Goal: Transaction & Acquisition: Book appointment/travel/reservation

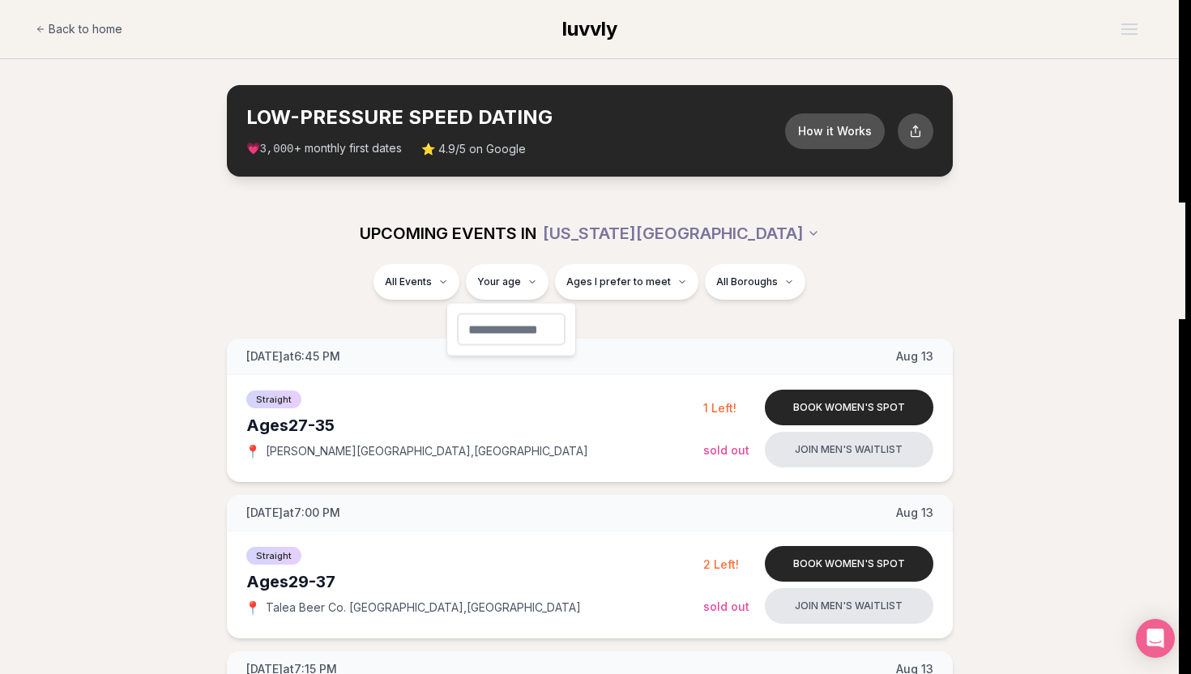
type input "**"
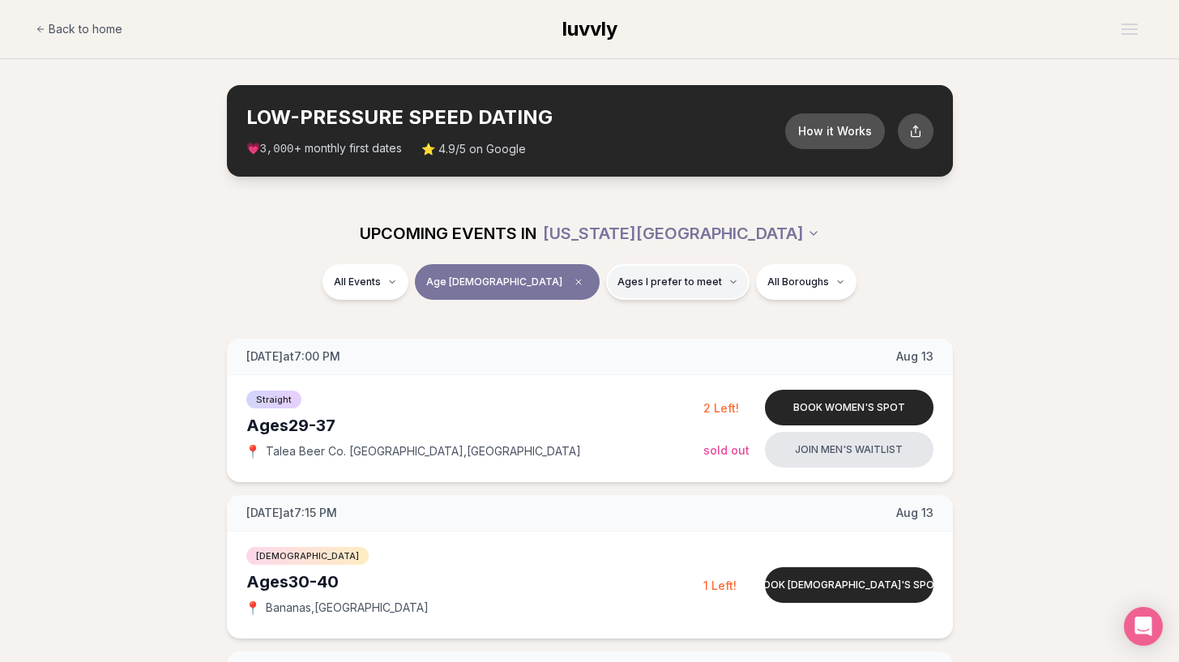
click at [627, 282] on span "Ages I prefer to meet" at bounding box center [670, 282] width 105 height 13
click at [561, 344] on button "Around my age" at bounding box center [563, 344] width 13 height 13
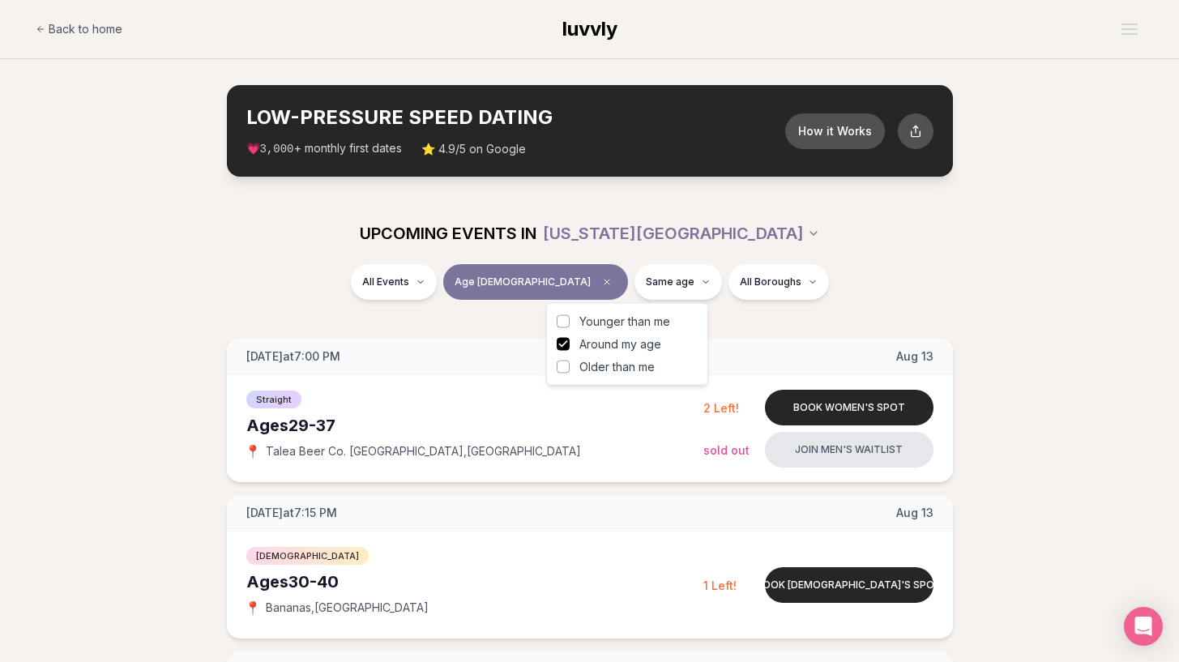
click at [562, 373] on label "Older than me" at bounding box center [627, 367] width 141 height 16
click at [562, 373] on button "Older than me" at bounding box center [563, 367] width 13 height 13
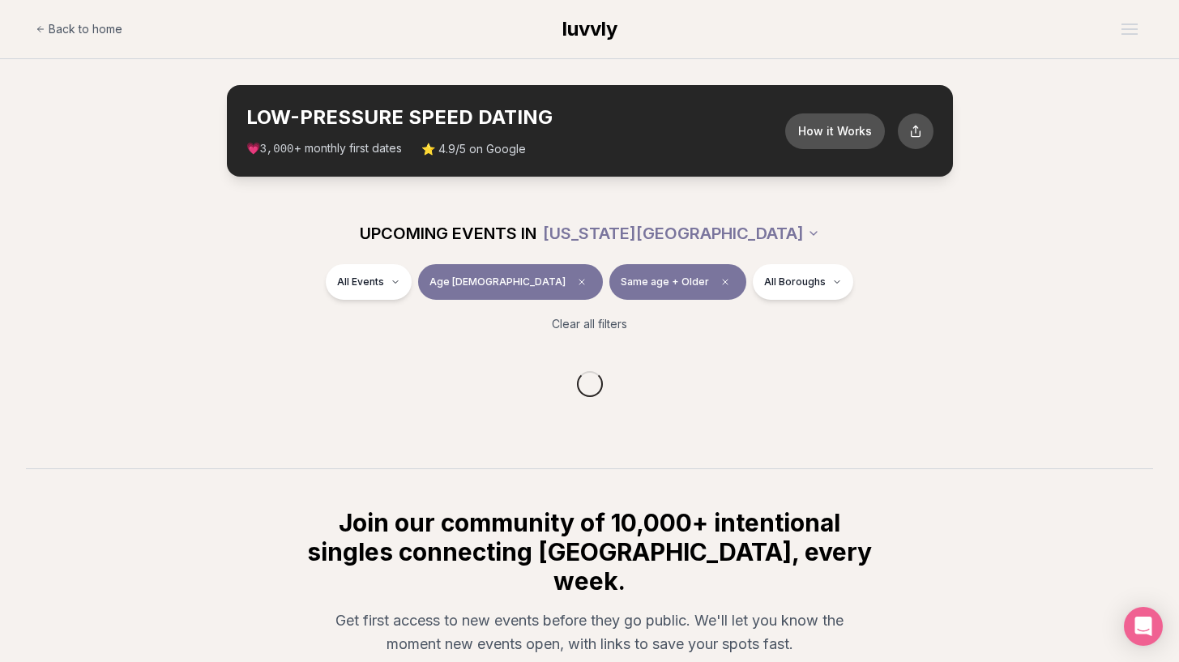
click at [887, 297] on div "All Events Age [DEMOGRAPHIC_DATA] Same age + Older All Boroughs" at bounding box center [590, 285] width 908 height 42
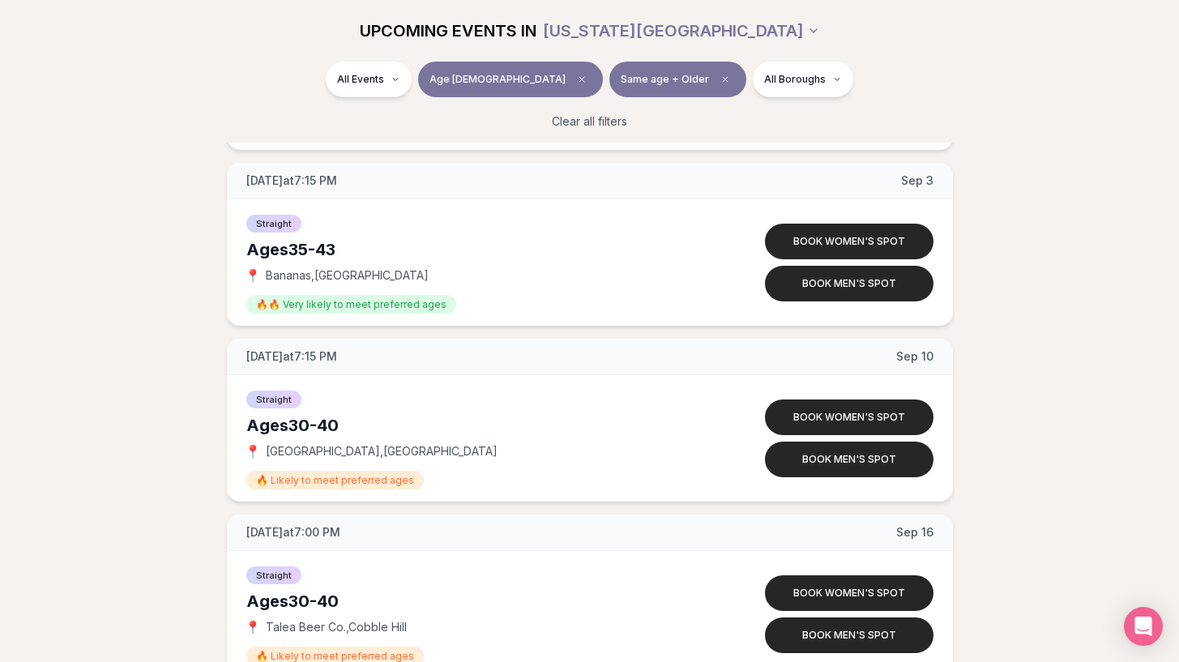
scroll to position [2011, 0]
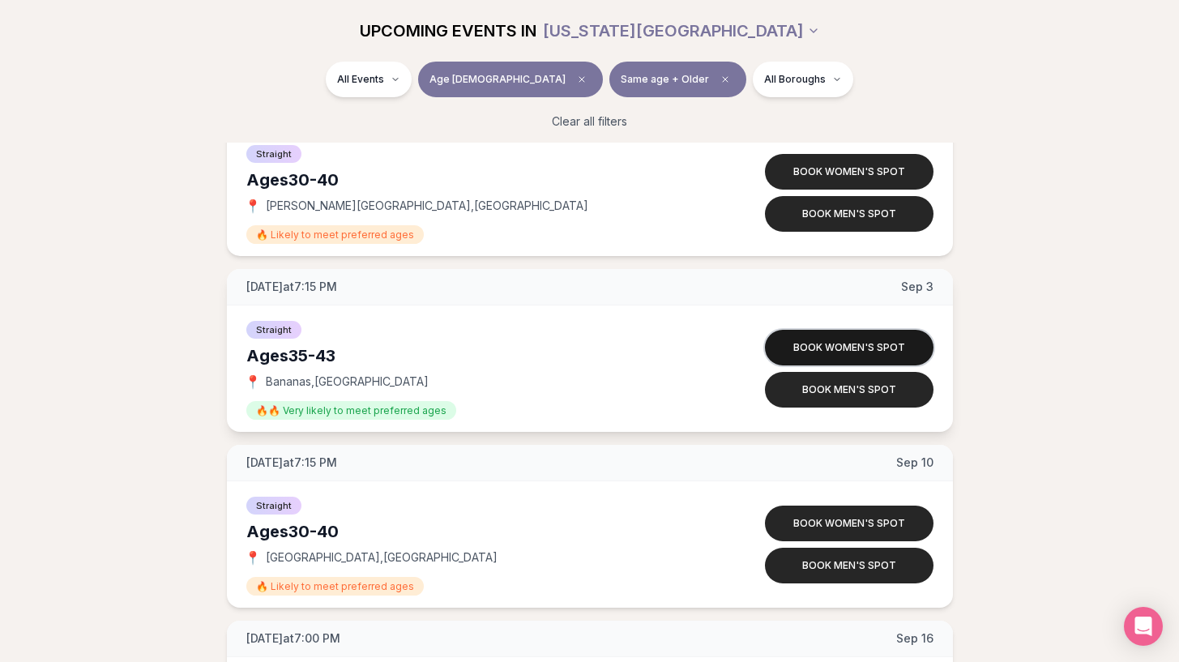
click at [873, 353] on button "Book women's spot" at bounding box center [849, 348] width 169 height 36
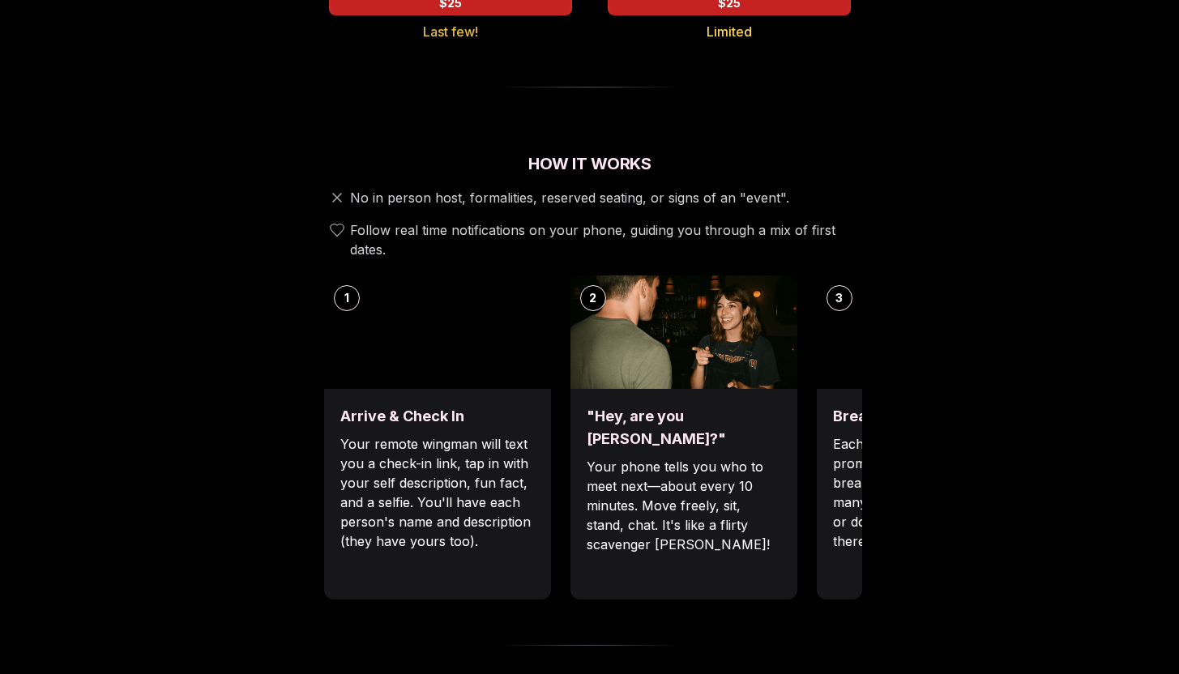
scroll to position [576, 0]
